Goal: Task Accomplishment & Management: Use online tool/utility

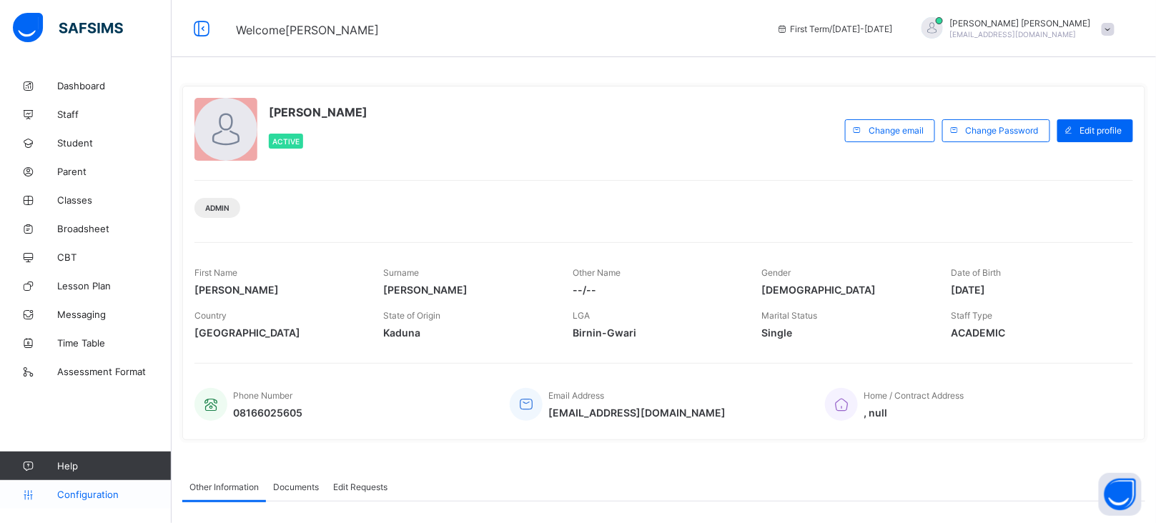
click at [97, 498] on span "Configuration" at bounding box center [114, 494] width 114 height 11
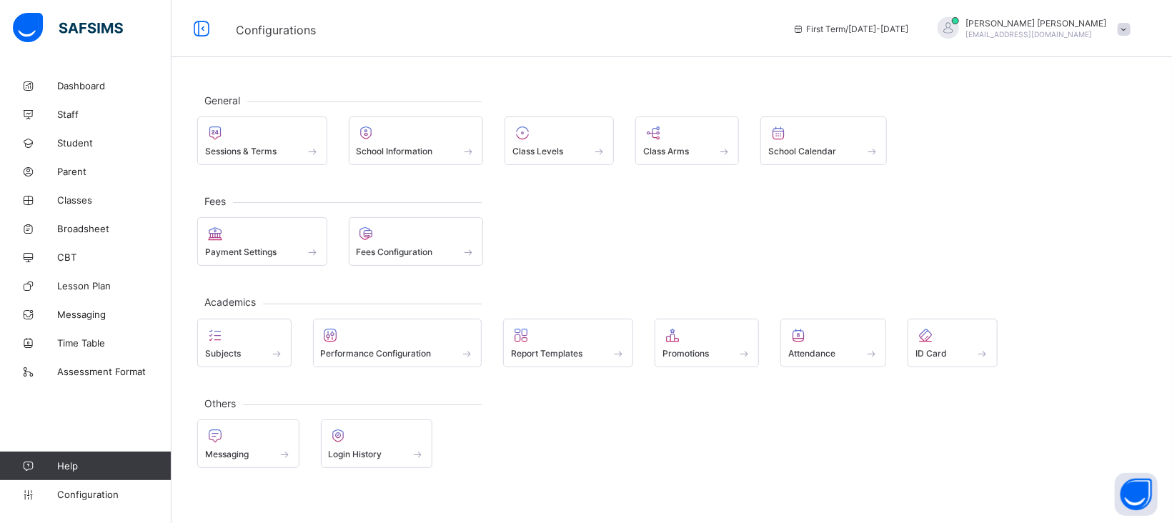
click at [256, 165] on div "General Sessions & Terms School Information Class Levels Class Arms School Cale…" at bounding box center [672, 280] width 1001 height 418
click at [256, 157] on div "Sessions & Terms" at bounding box center [262, 141] width 130 height 49
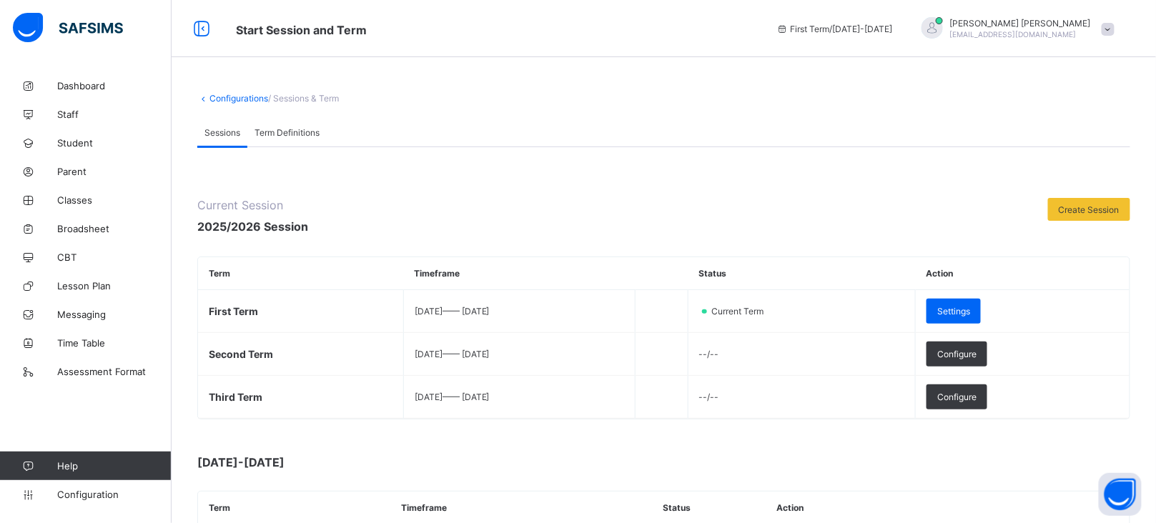
click at [243, 94] on link "Configurations" at bounding box center [238, 98] width 59 height 11
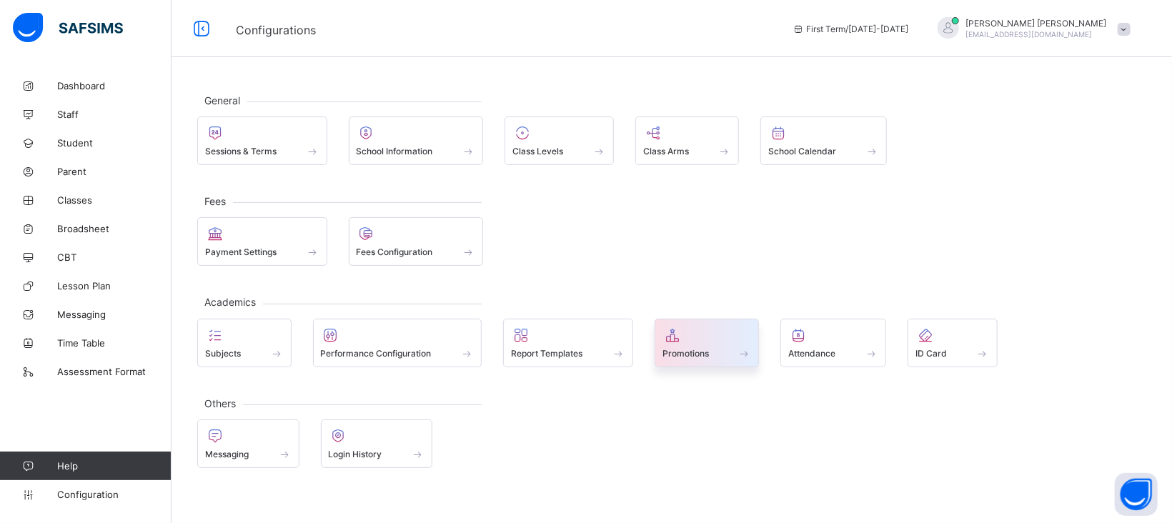
click at [700, 356] on span "Promotions" at bounding box center [686, 353] width 46 height 11
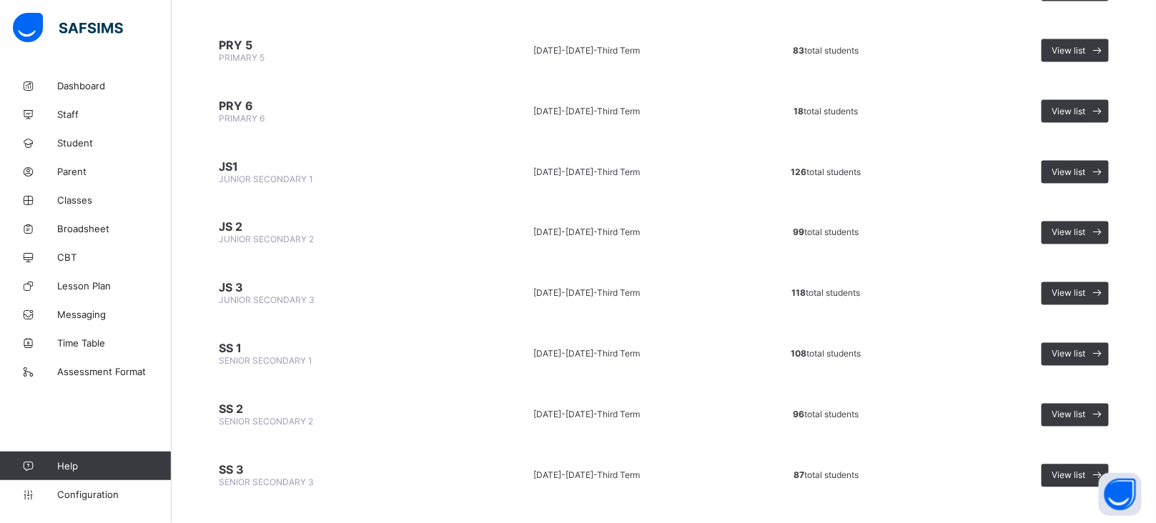
scroll to position [742, 0]
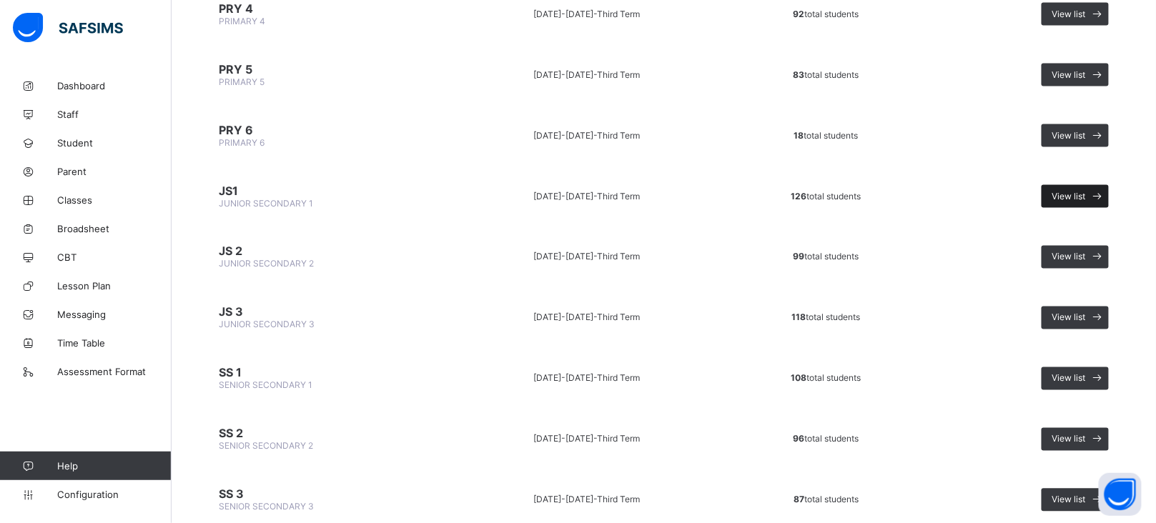
click at [1086, 191] on span "View list" at bounding box center [1069, 196] width 34 height 11
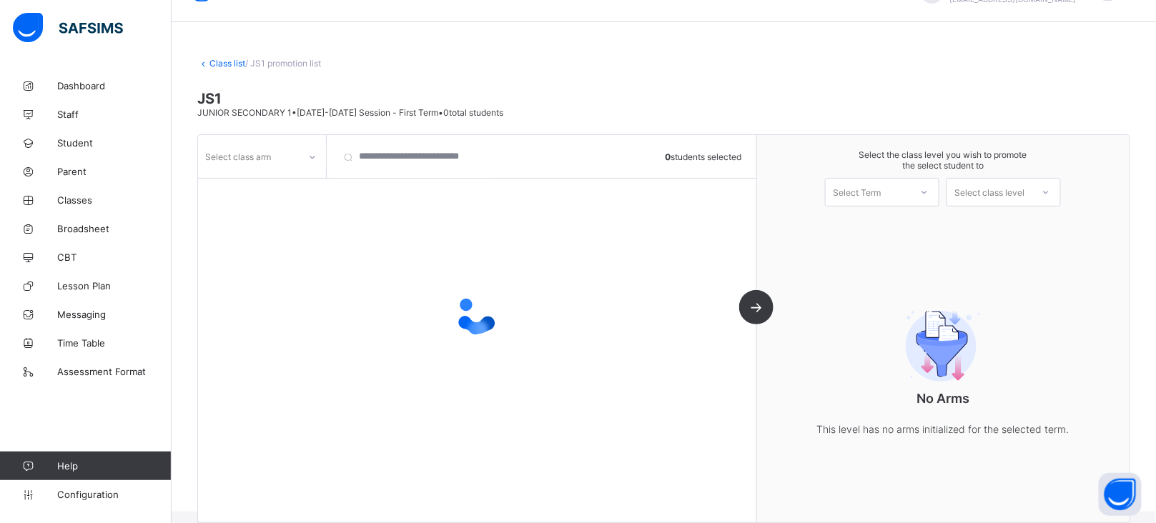
scroll to position [52, 0]
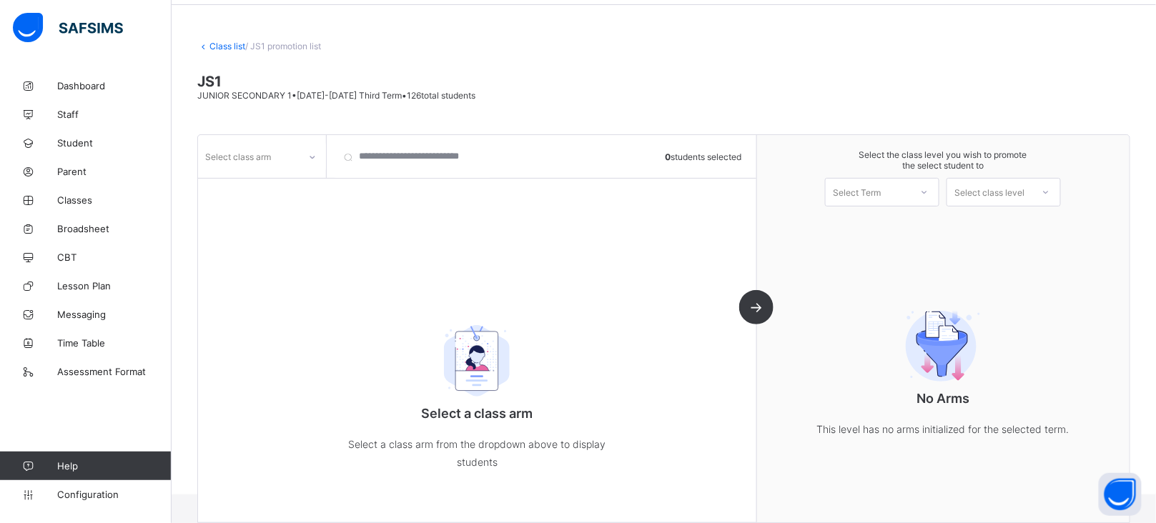
click at [224, 43] on link "Class list" at bounding box center [227, 46] width 36 height 11
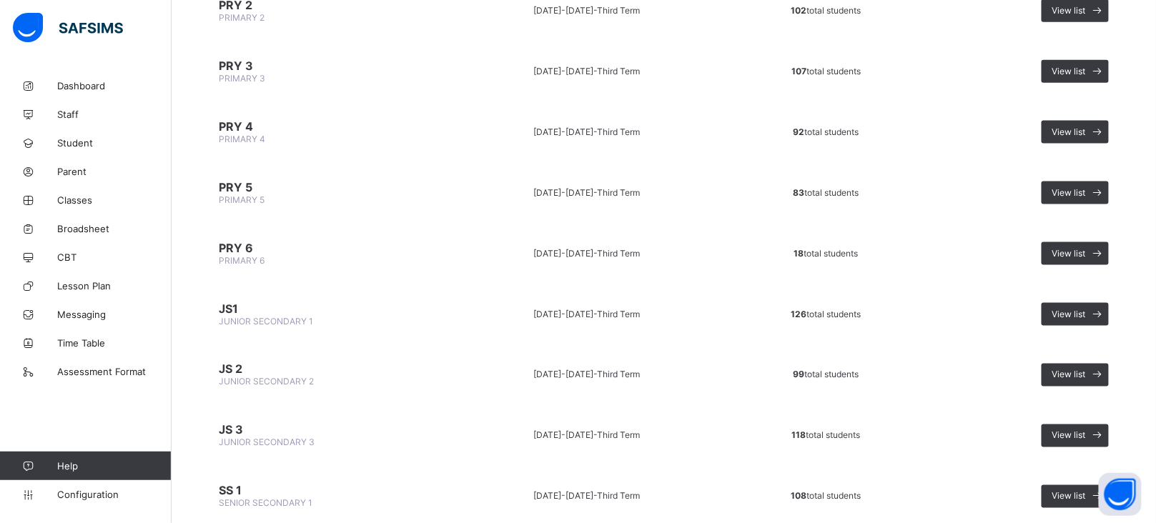
scroll to position [600, 0]
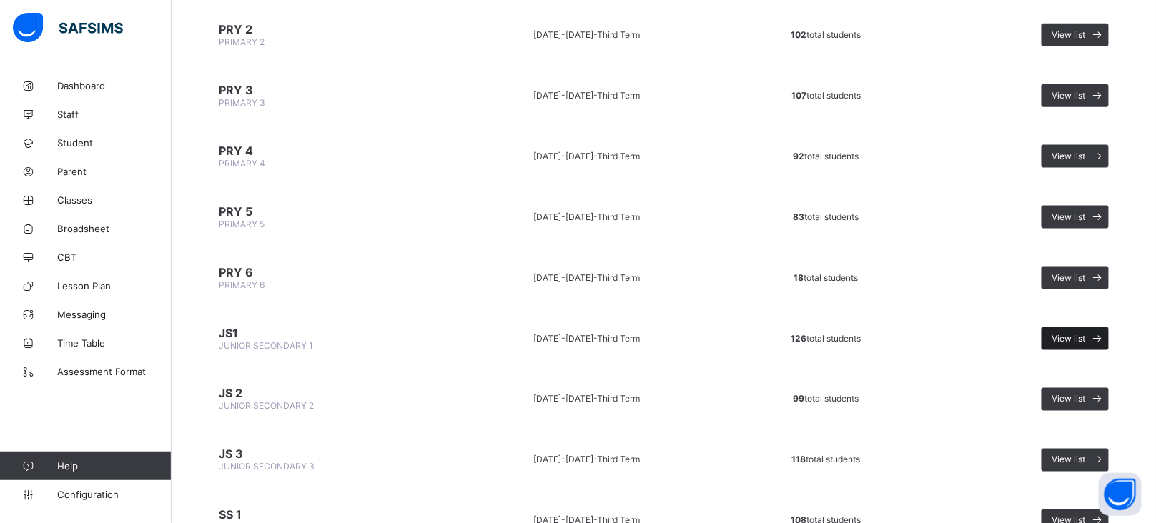
click at [1086, 333] on span "View list" at bounding box center [1069, 338] width 34 height 11
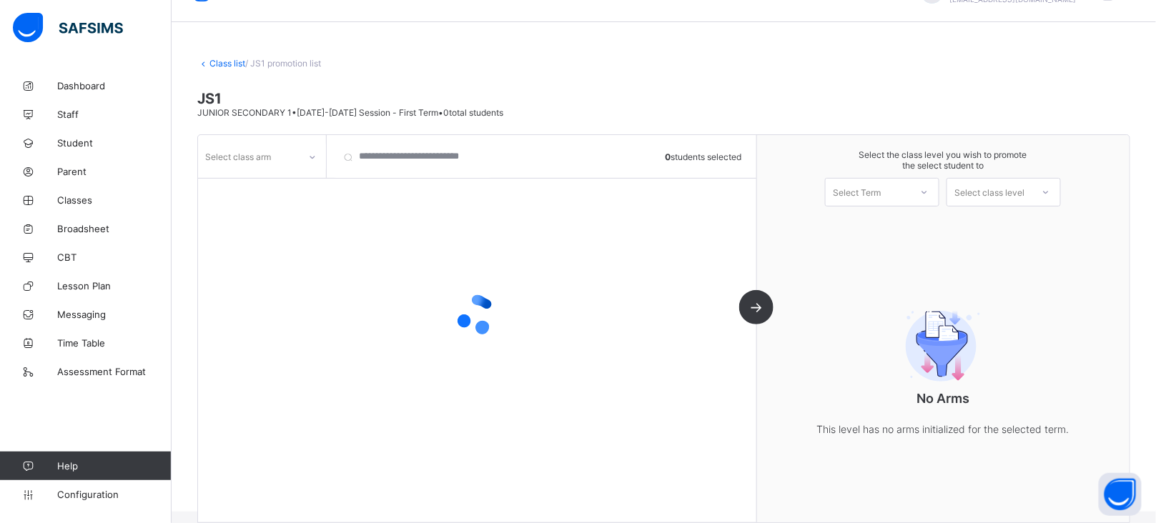
scroll to position [52, 0]
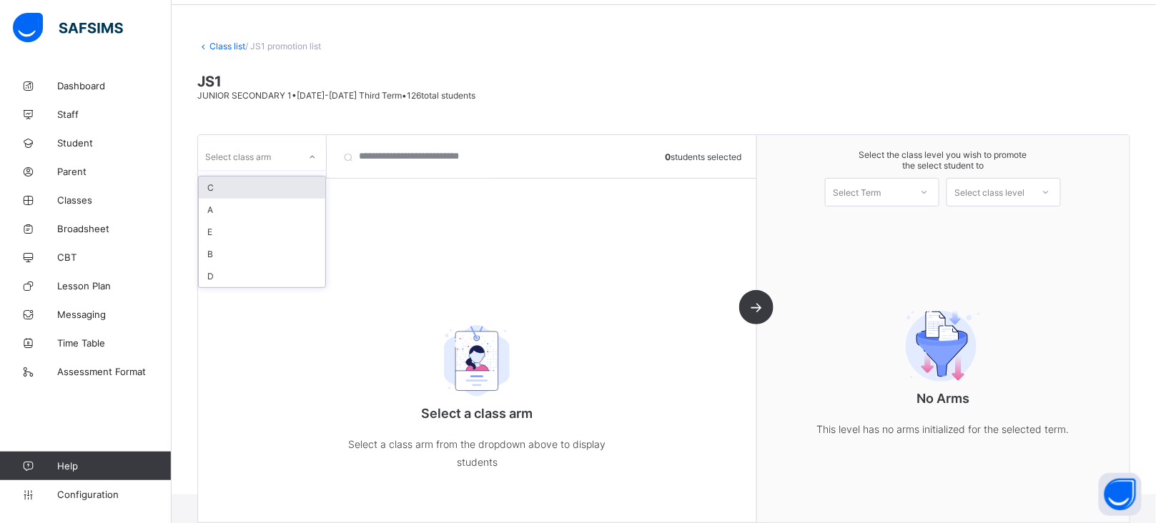
click at [311, 154] on icon at bounding box center [312, 157] width 9 height 14
click at [208, 202] on div "A" at bounding box center [262, 210] width 127 height 22
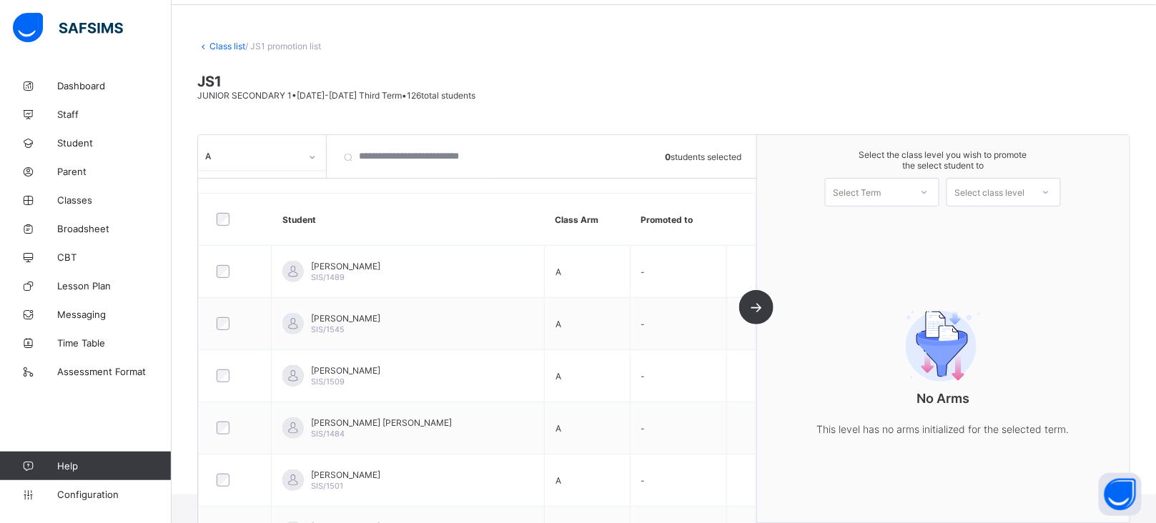
click at [1024, 185] on div "Select class level" at bounding box center [989, 192] width 70 height 29
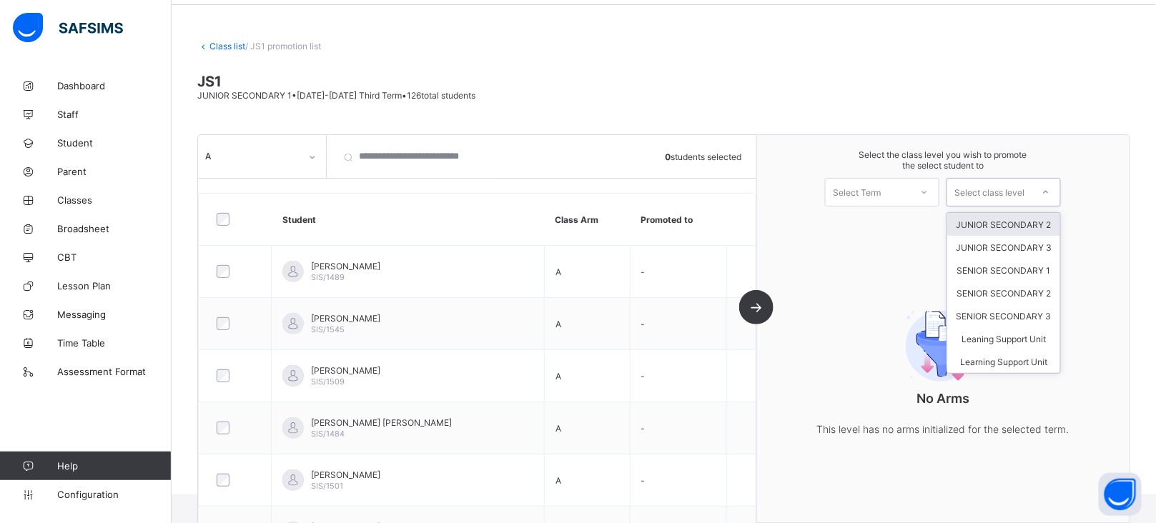
click at [1032, 219] on div "JUNIOR SECONDARY 2" at bounding box center [1003, 224] width 113 height 23
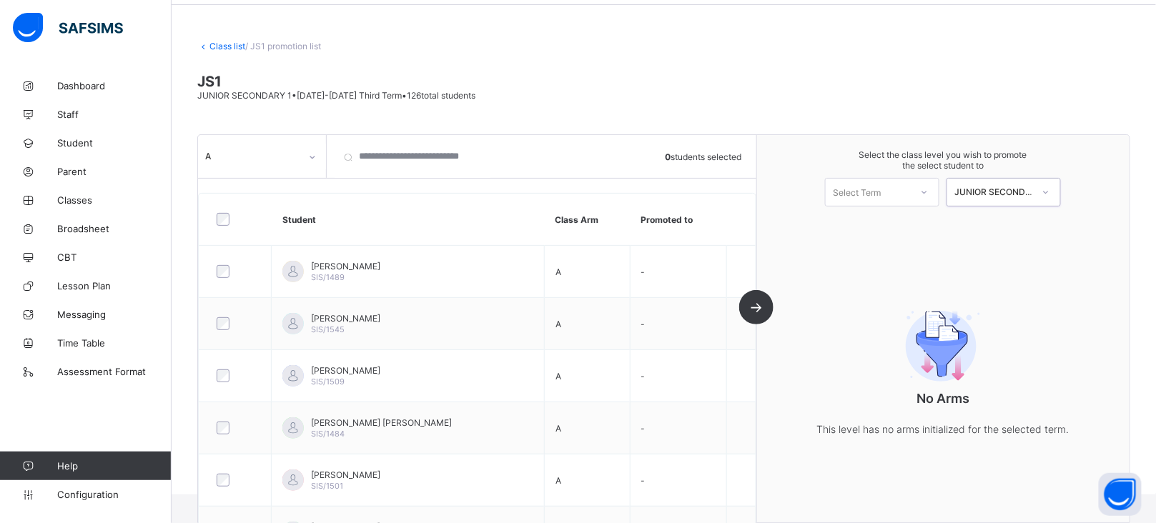
click at [929, 189] on icon at bounding box center [924, 192] width 9 height 14
click at [906, 234] on div "First Term [DATE]-[DATE]" at bounding box center [882, 229] width 113 height 33
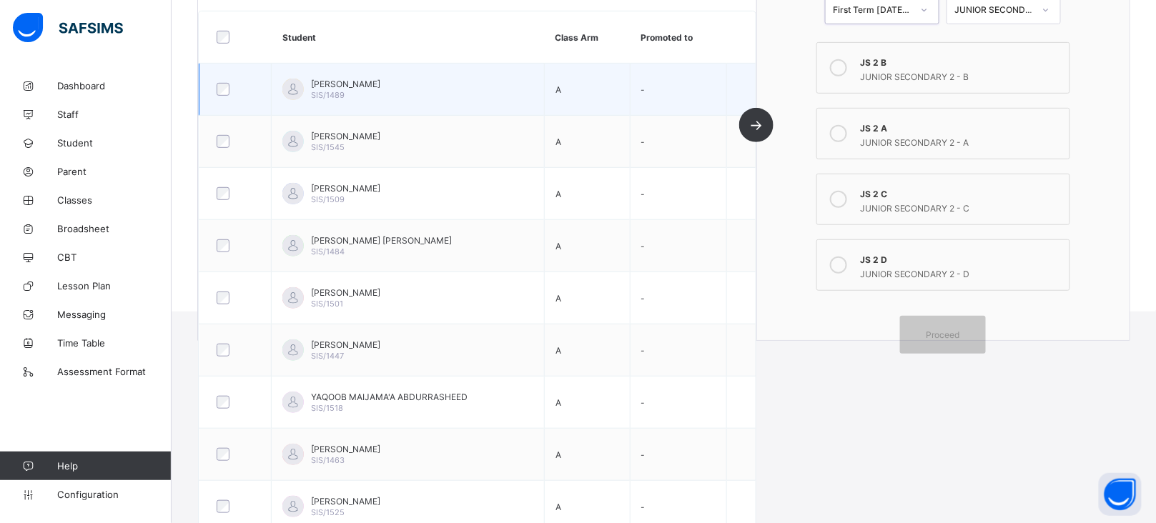
scroll to position [0, 0]
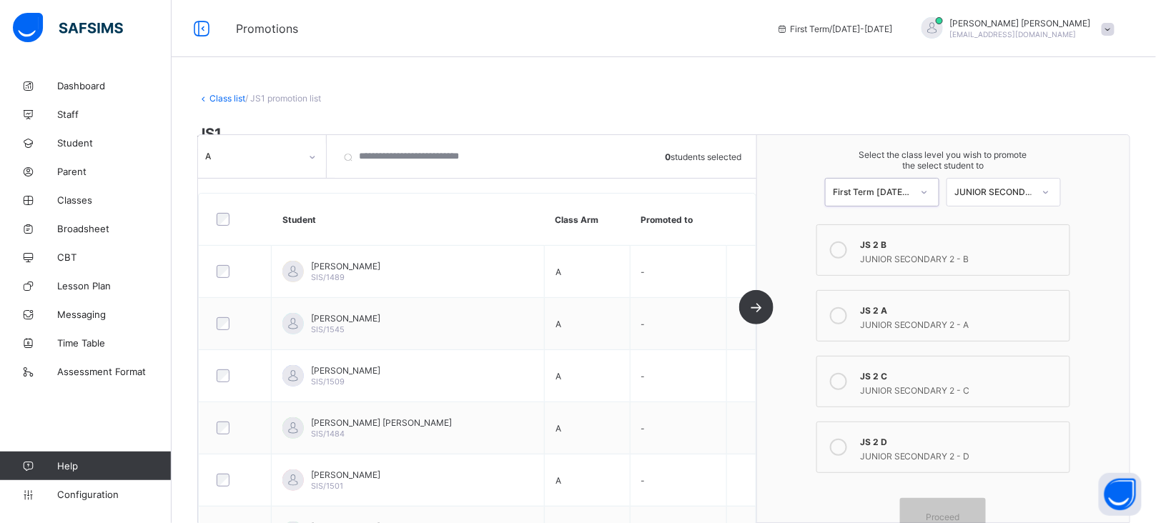
click at [228, 102] on link "Class list" at bounding box center [227, 98] width 36 height 11
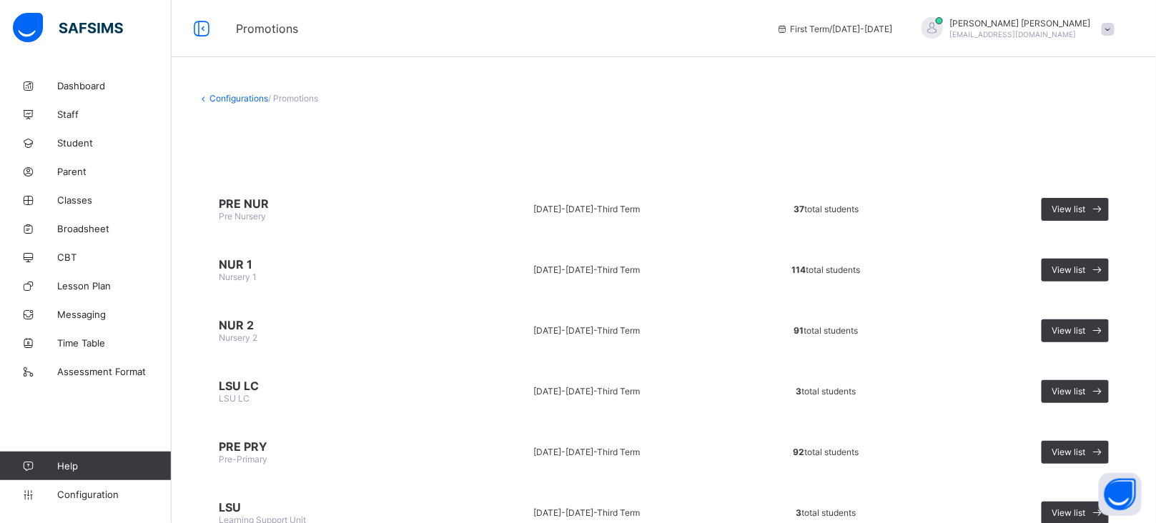
click at [245, 99] on link "Configurations" at bounding box center [238, 98] width 59 height 11
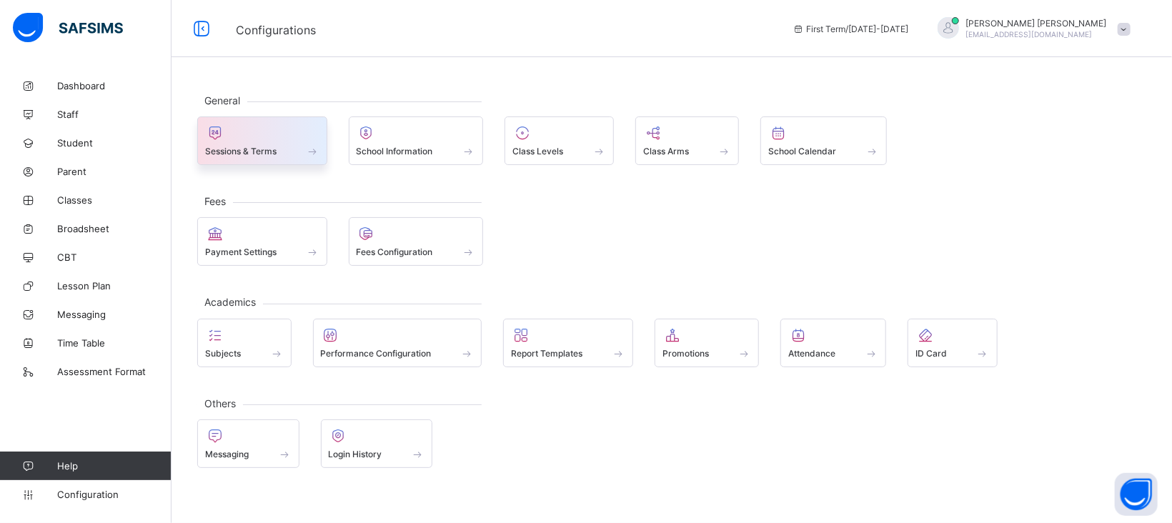
click at [287, 149] on div "Sessions & Terms" at bounding box center [262, 151] width 114 height 12
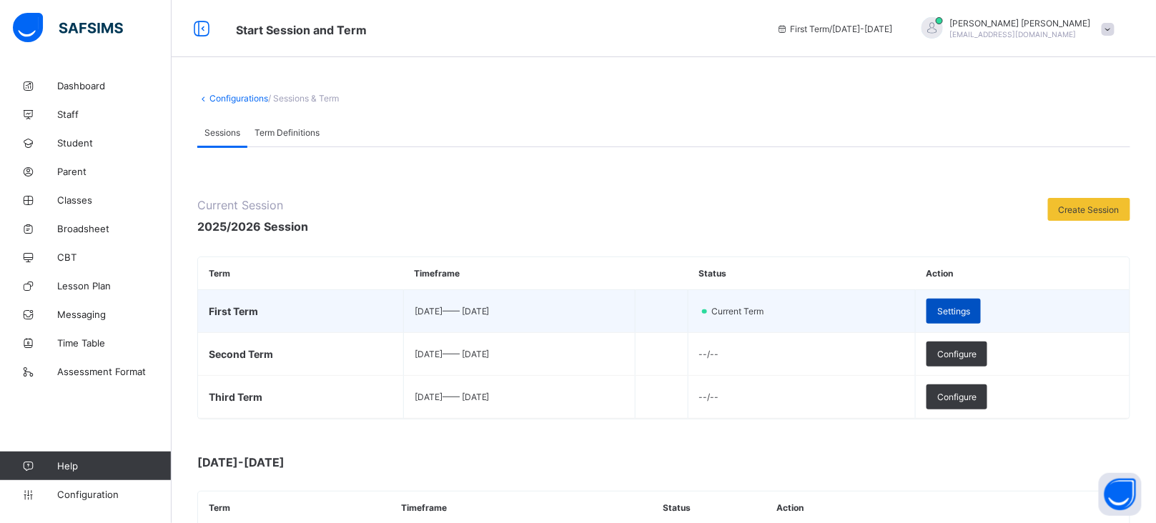
click at [970, 308] on span "Settings" at bounding box center [953, 311] width 33 height 11
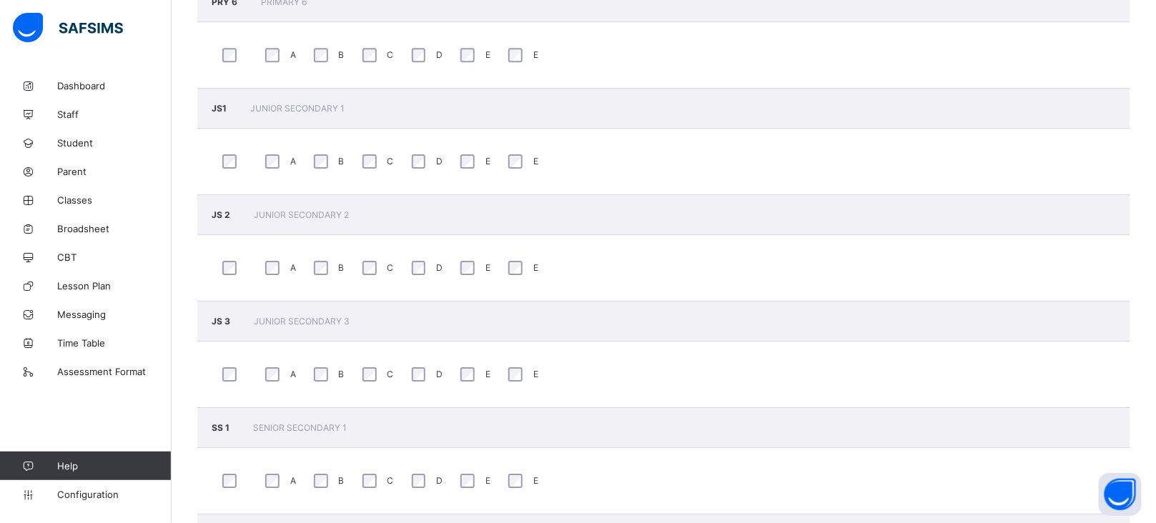
scroll to position [1546, 0]
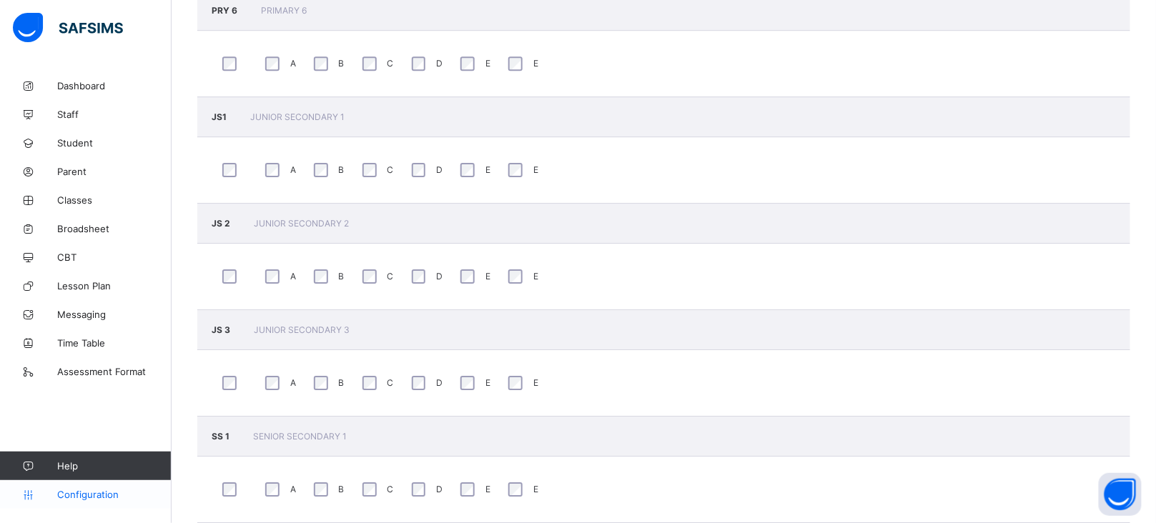
click at [117, 490] on span "Configuration" at bounding box center [114, 494] width 114 height 11
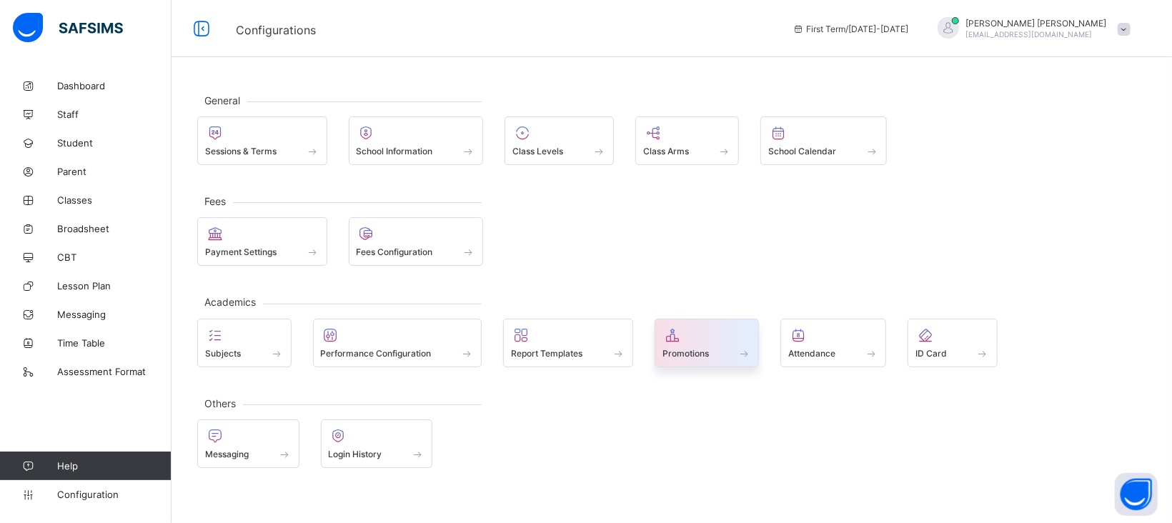
click at [726, 349] on div "Promotions" at bounding box center [707, 353] width 89 height 12
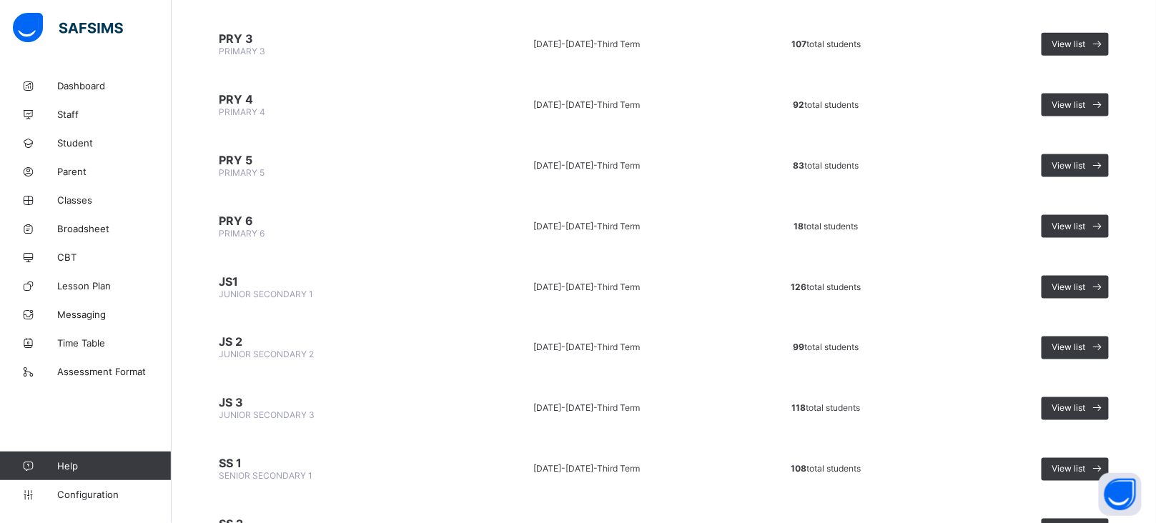
scroll to position [648, 0]
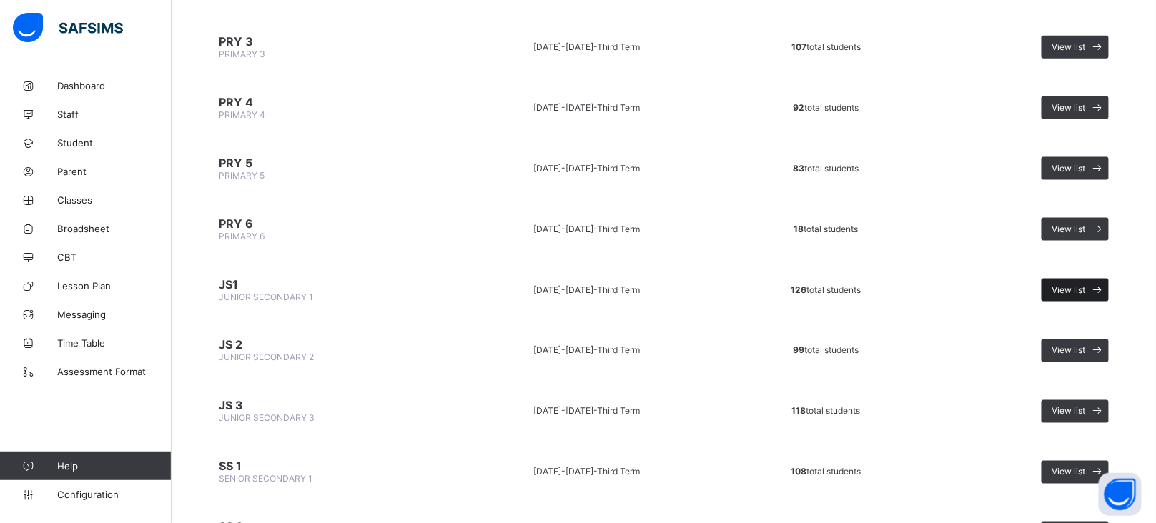
click at [1083, 279] on div "View list" at bounding box center [1075, 290] width 67 height 23
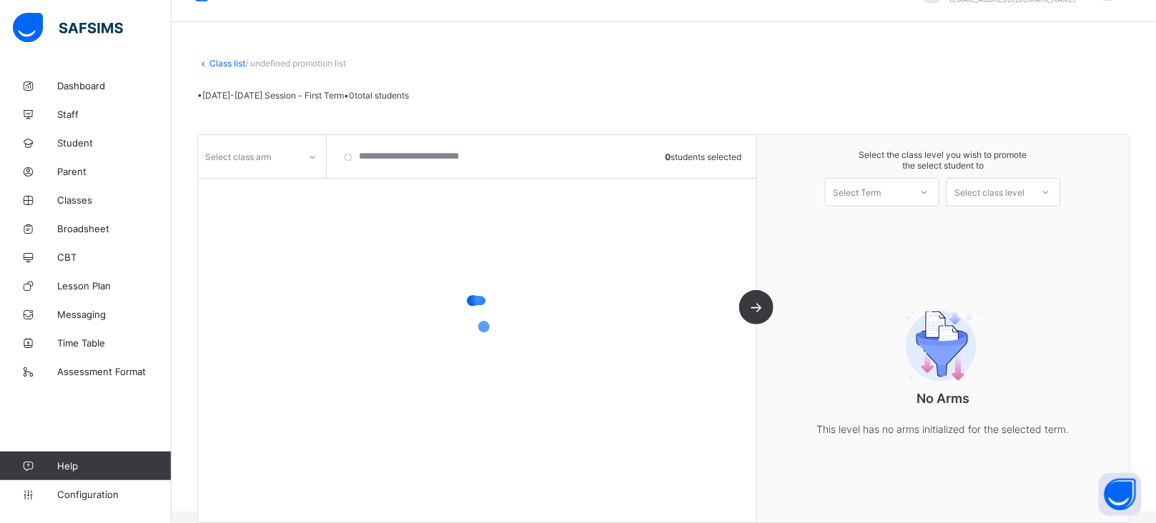
scroll to position [52, 0]
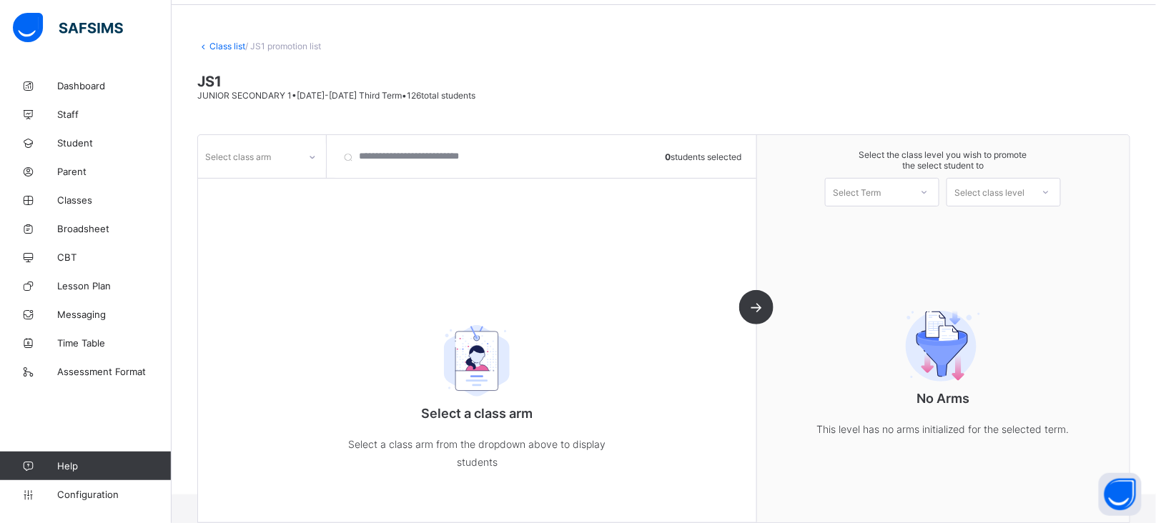
click at [315, 158] on icon at bounding box center [312, 157] width 9 height 14
click at [217, 228] on div "E" at bounding box center [262, 232] width 127 height 22
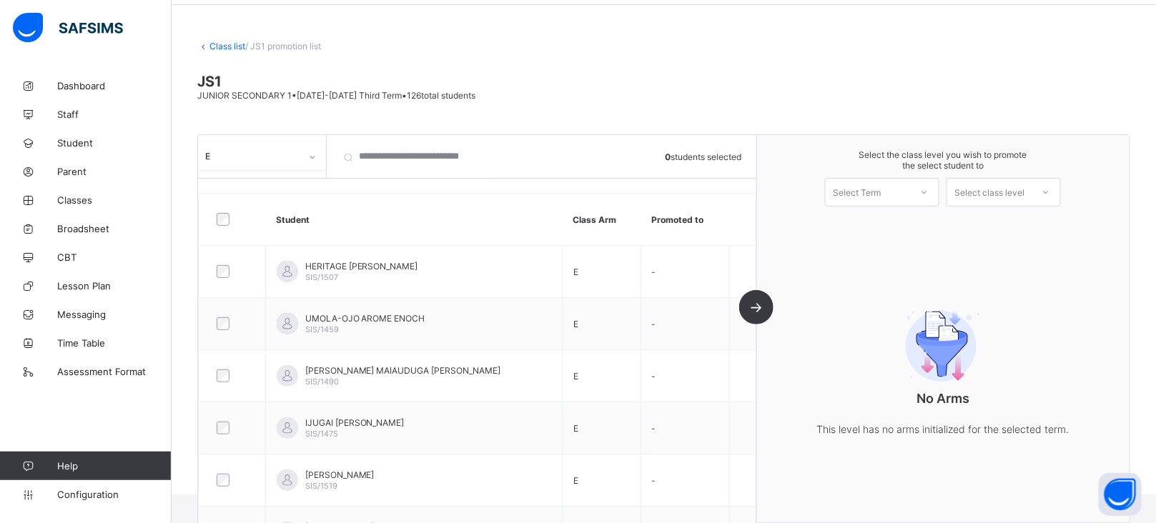
click at [929, 191] on icon at bounding box center [924, 192] width 9 height 14
click at [893, 221] on div "First Term [DATE]-[DATE]" at bounding box center [882, 229] width 113 height 33
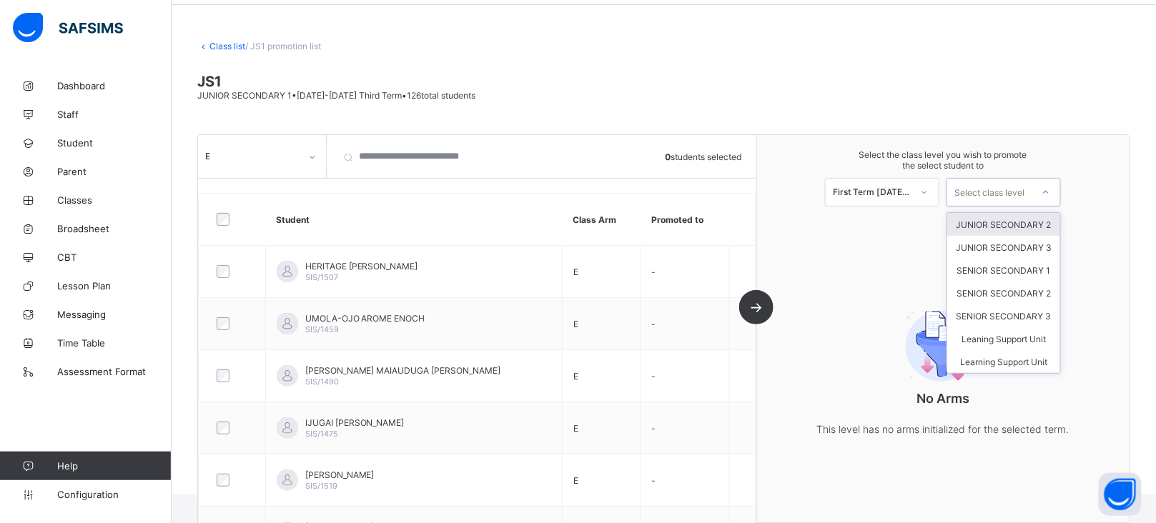
click at [1032, 189] on div "Select class level" at bounding box center [989, 192] width 84 height 20
click at [1034, 224] on div "JUNIOR SECONDARY 2" at bounding box center [1003, 224] width 113 height 23
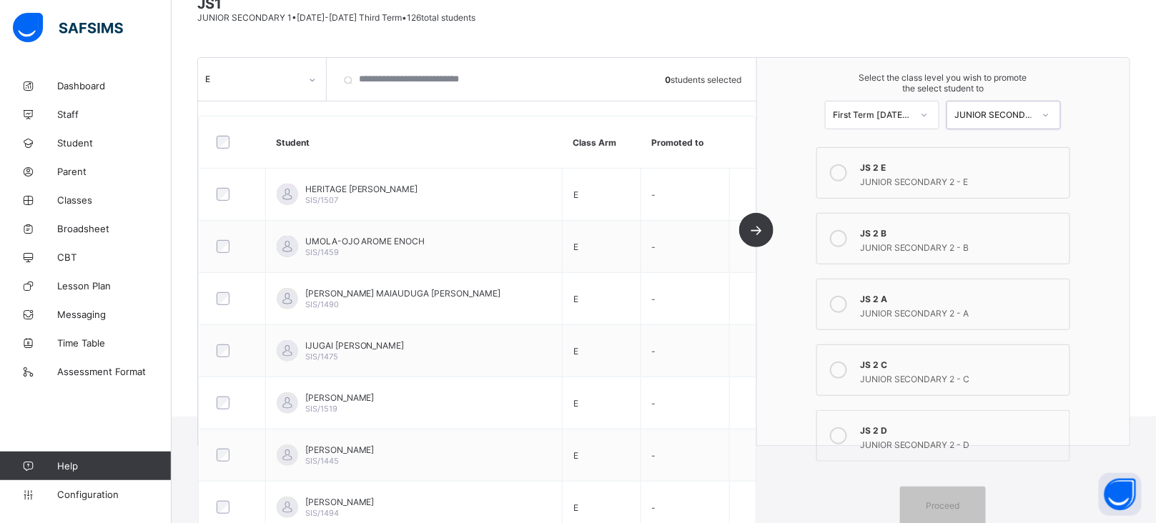
scroll to position [117, 0]
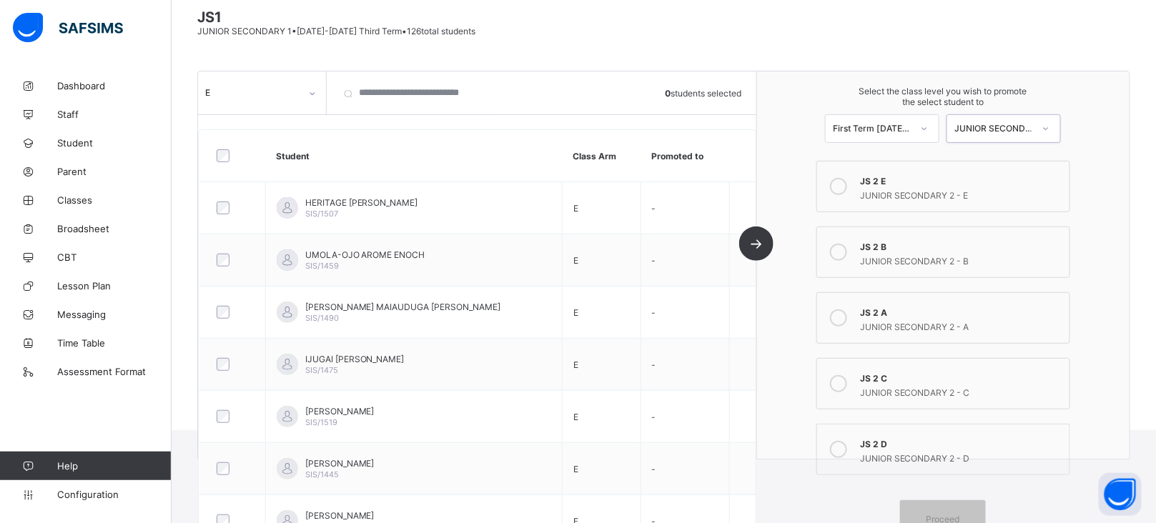
click at [911, 192] on div "JUNIOR SECONDARY 2 - E" at bounding box center [961, 194] width 202 height 14
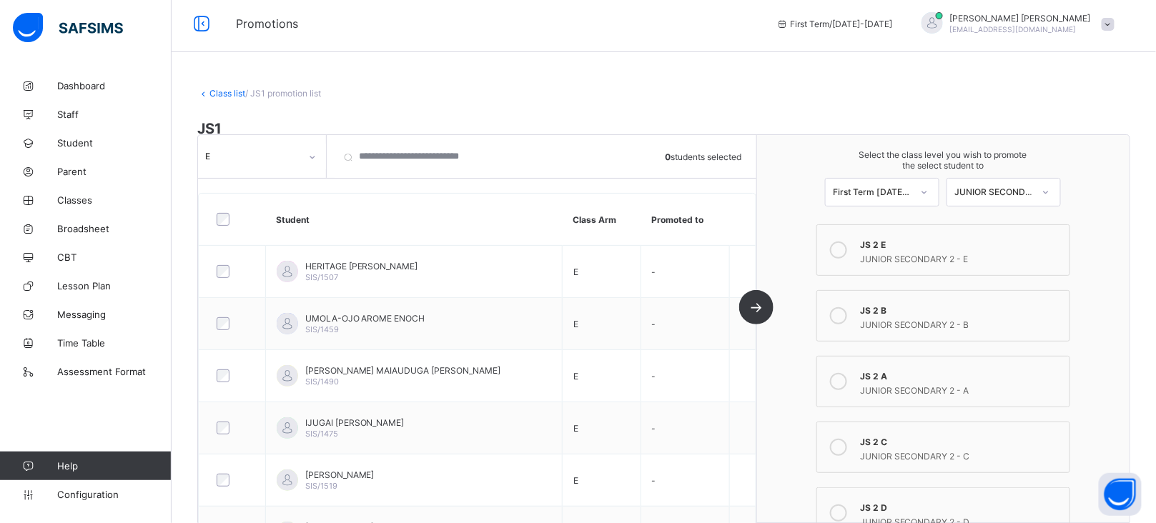
scroll to position [0, 0]
click at [230, 99] on link "Class list" at bounding box center [227, 98] width 36 height 11
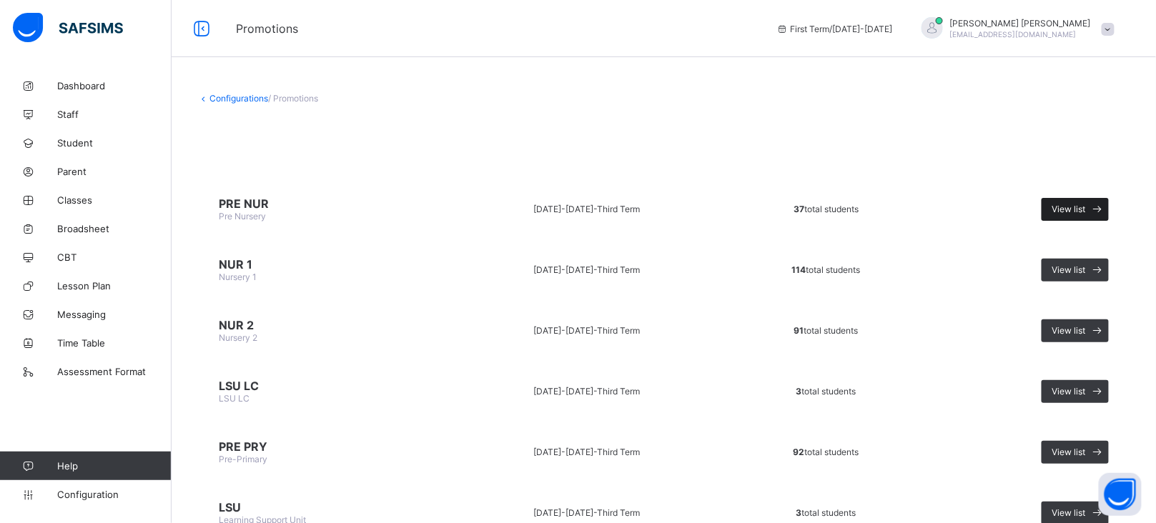
click at [1086, 205] on span "View list" at bounding box center [1069, 209] width 34 height 11
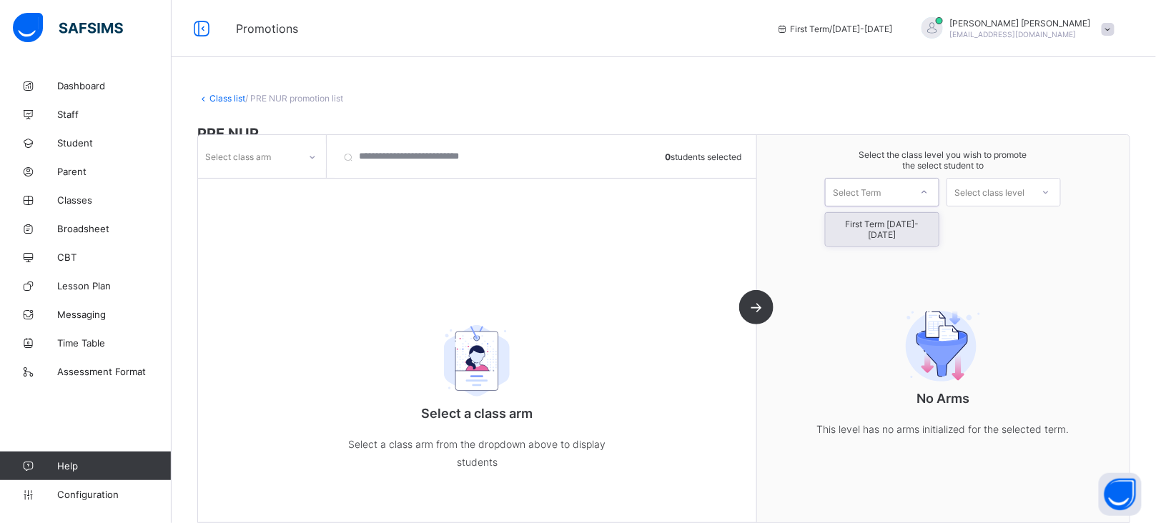
click at [910, 189] on div "Select Term" at bounding box center [868, 192] width 84 height 20
click at [928, 271] on div "No Arms This level has no arms initialized for the selected term." at bounding box center [943, 369] width 286 height 196
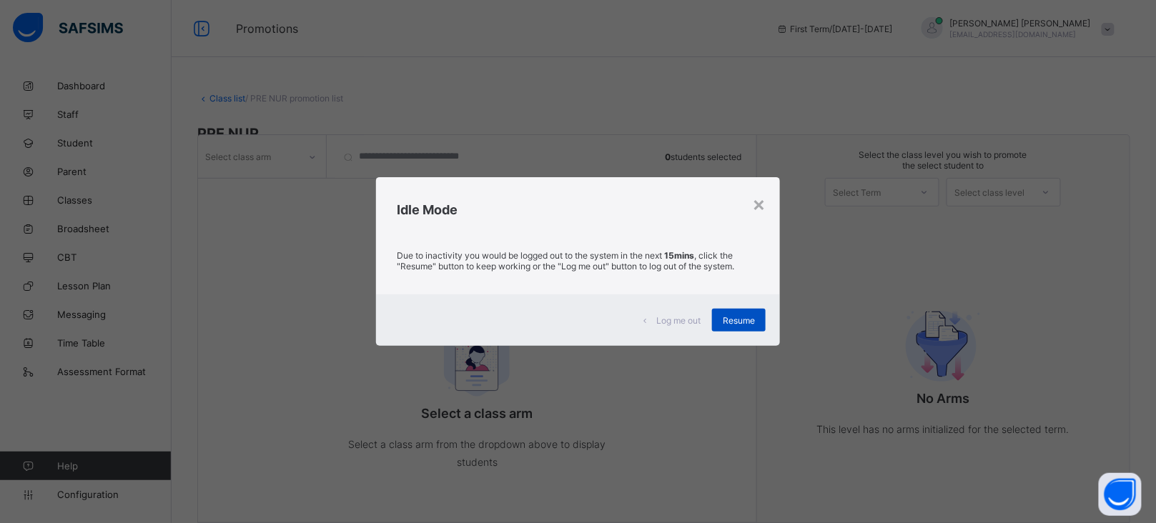
click at [747, 320] on span "Resume" at bounding box center [739, 320] width 32 height 11
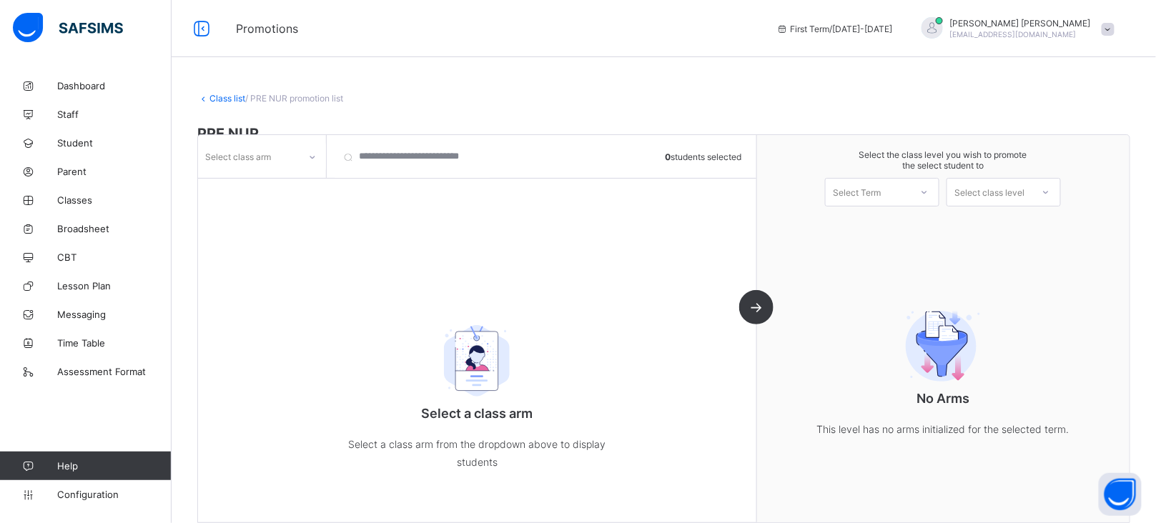
click at [310, 157] on icon at bounding box center [312, 157] width 9 height 14
click at [235, 191] on div "A" at bounding box center [262, 188] width 127 height 22
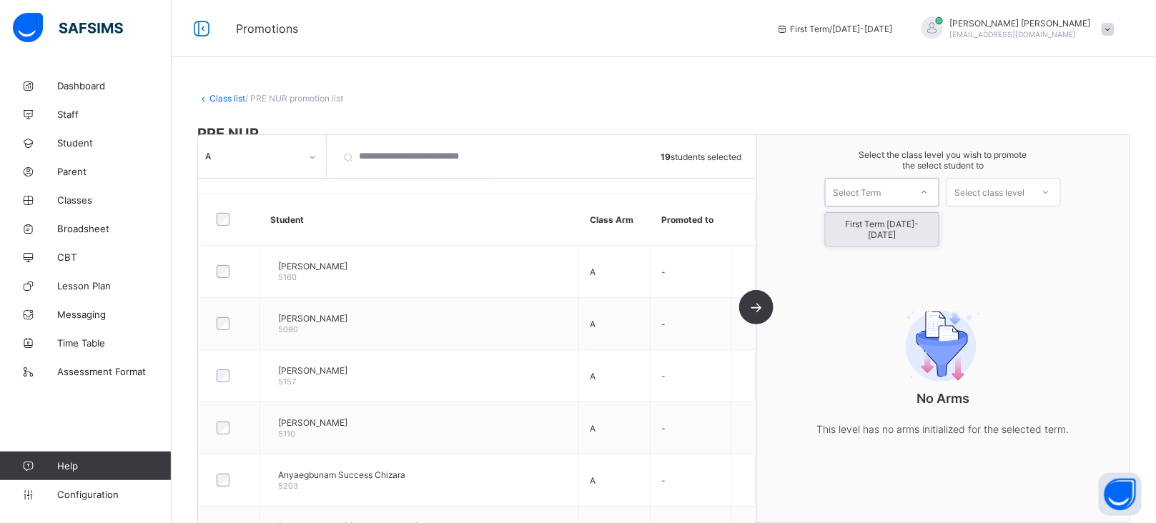
click at [907, 190] on div "Select Term" at bounding box center [868, 192] width 84 height 20
click at [900, 229] on div "First Term [DATE]-[DATE]" at bounding box center [882, 229] width 113 height 33
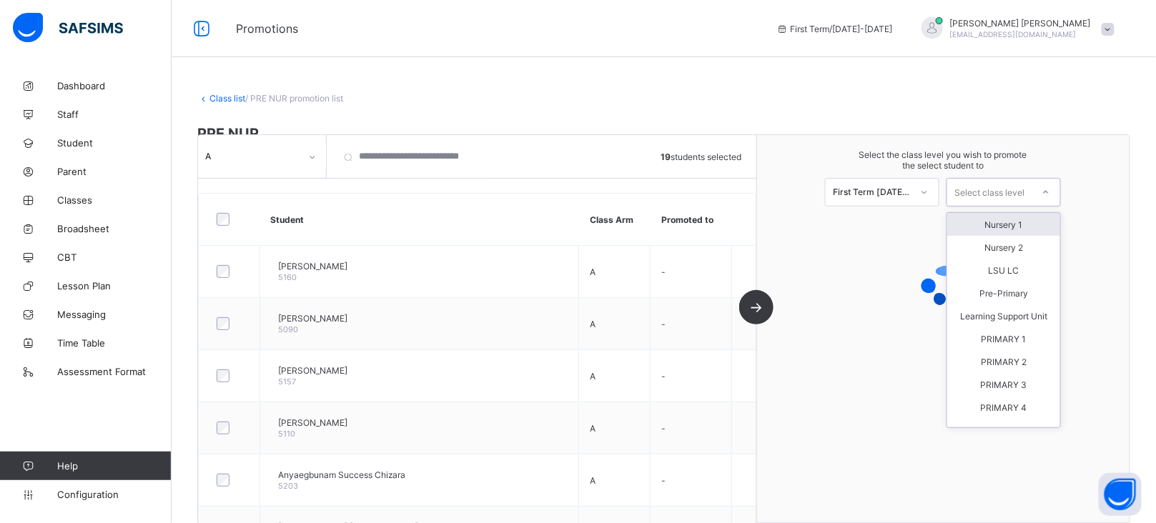
click at [1024, 199] on div "Select class level" at bounding box center [989, 192] width 70 height 29
click at [1032, 227] on div "Nursery 1" at bounding box center [1003, 224] width 113 height 23
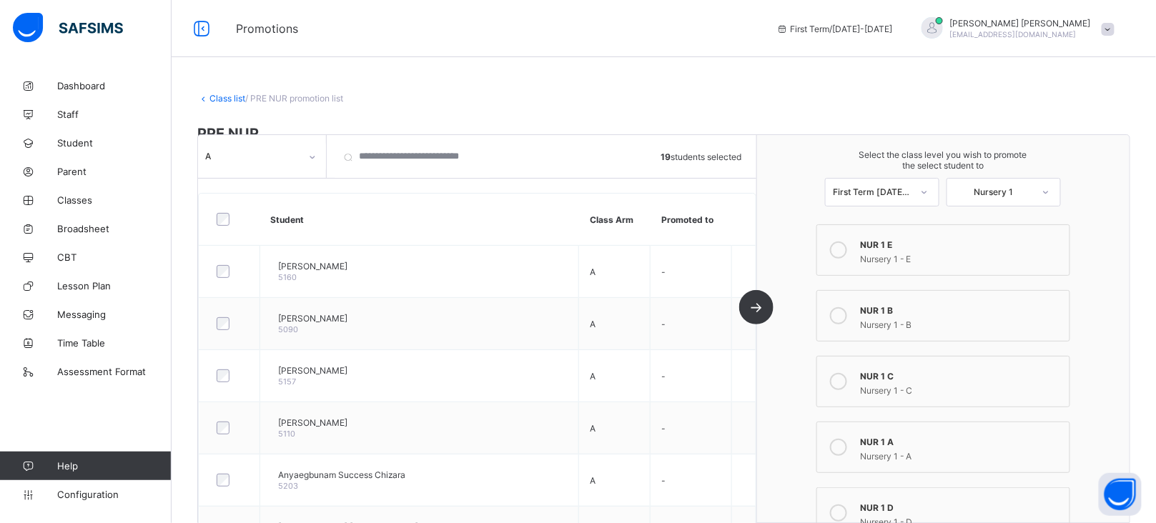
click at [847, 250] on icon at bounding box center [838, 250] width 17 height 17
